Goal: Information Seeking & Learning: Learn about a topic

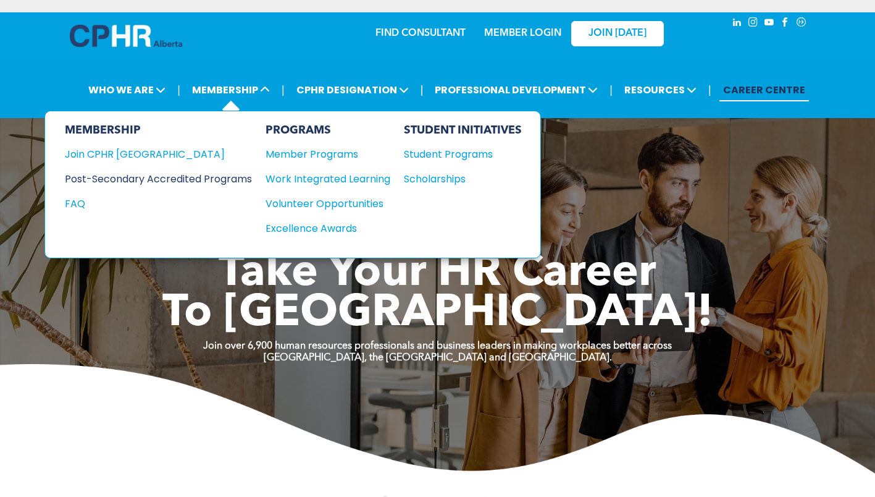
click at [230, 178] on div "Post-Secondary Accredited Programs" at bounding box center [149, 178] width 169 height 15
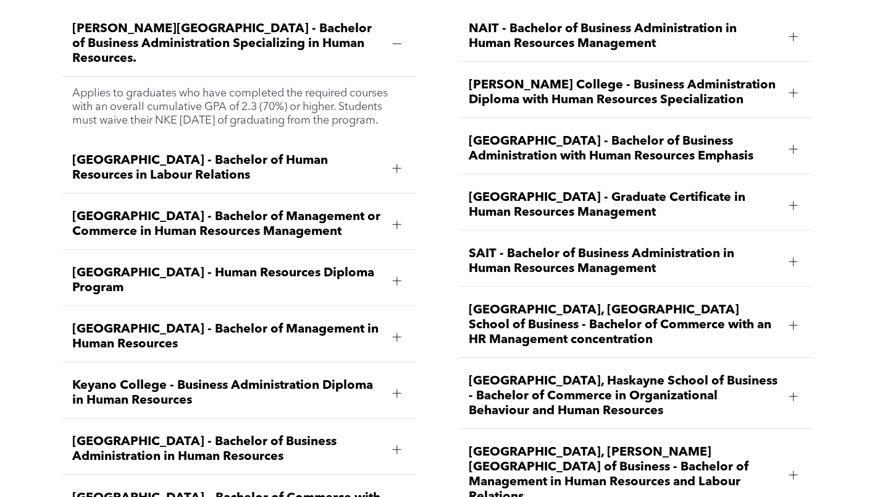
scroll to position [1765, 0]
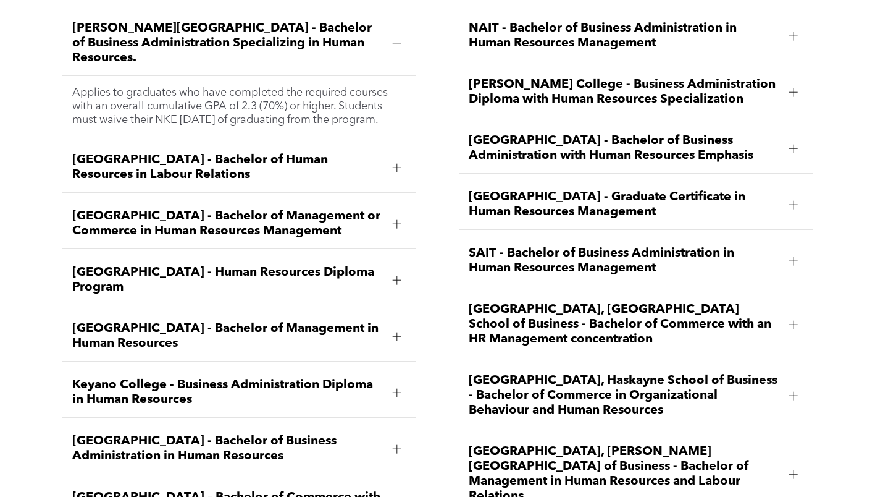
click at [533, 444] on span "[GEOGRAPHIC_DATA], [PERSON_NAME][GEOGRAPHIC_DATA] of Business - Bachelor of Man…" at bounding box center [624, 473] width 311 height 59
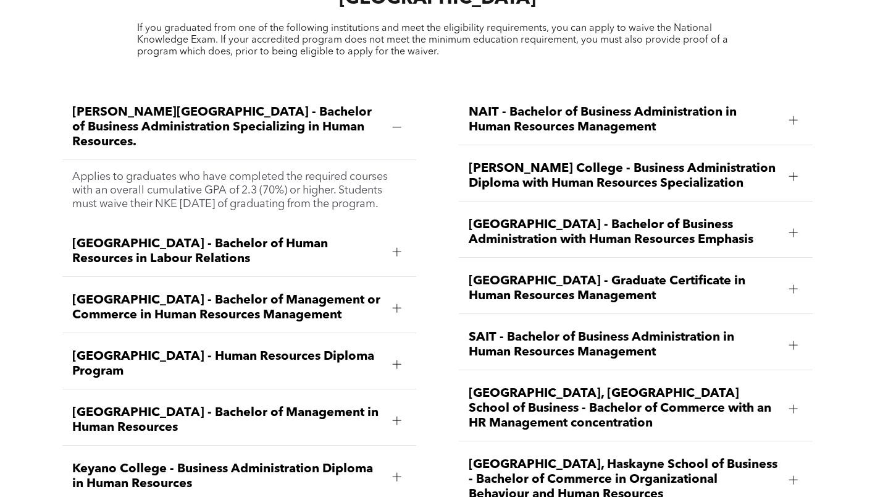
scroll to position [1680, 0]
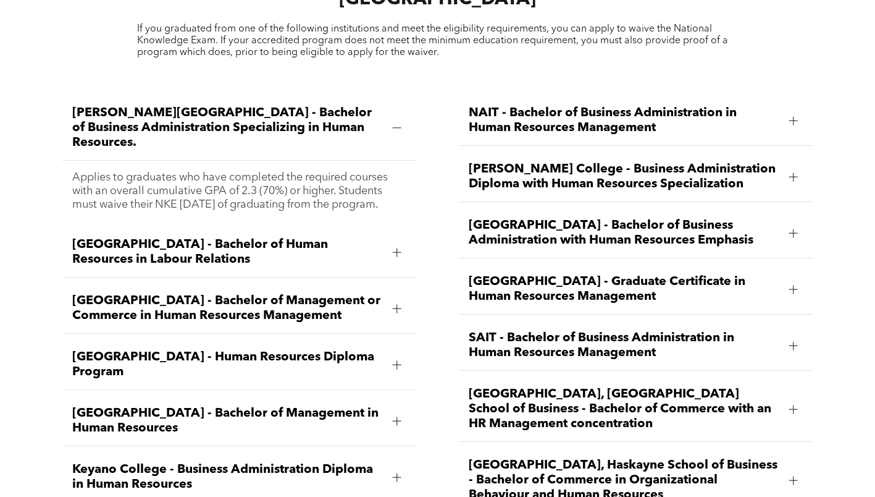
click at [388, 119] on div at bounding box center [397, 128] width 19 height 19
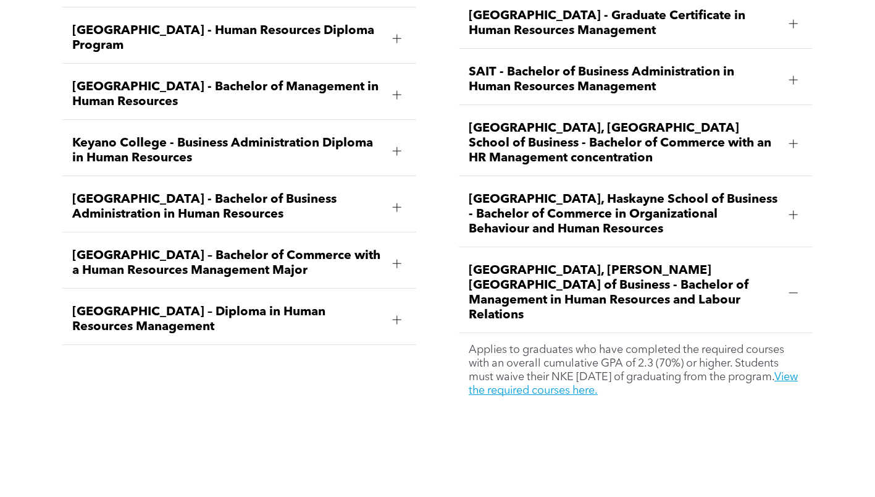
scroll to position [1946, 0]
click at [95, 340] on div "[PERSON_NAME][GEOGRAPHIC_DATA] - Bachelor of Business Administration Specializi…" at bounding box center [239, 118] width 374 height 597
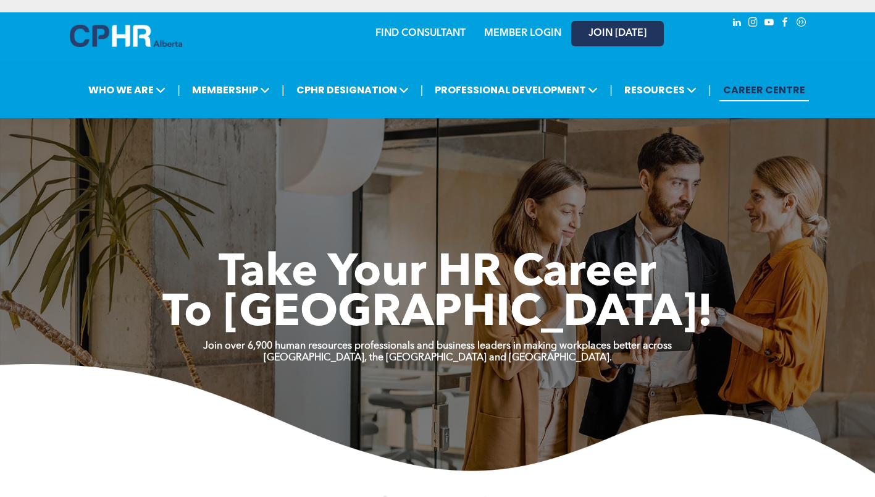
click at [607, 39] on span "JOIN [DATE]" at bounding box center [618, 34] width 58 height 12
